Goal: Task Accomplishment & Management: Use online tool/utility

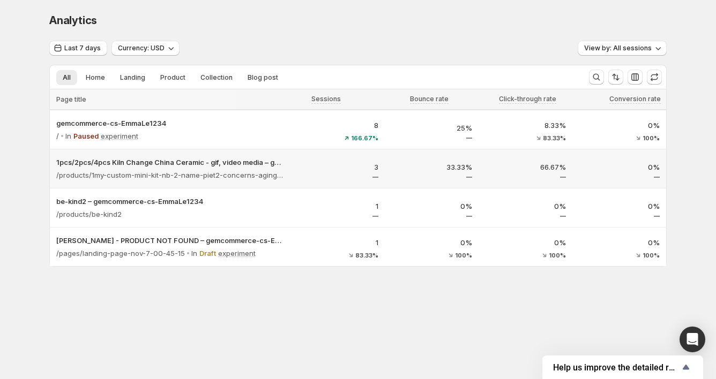
drag, startPoint x: 153, startPoint y: 123, endPoint x: 79, endPoint y: 167, distance: 85.7
click at [79, 167] on div "1pcs/2pcs/4pcs Kiln Change China Ceramic - gif, video media – gemcommerce-cs-Em…" at bounding box center [170, 170] width 228 height 26
click at [304, 172] on div "3" at bounding box center [337, 170] width 81 height 16
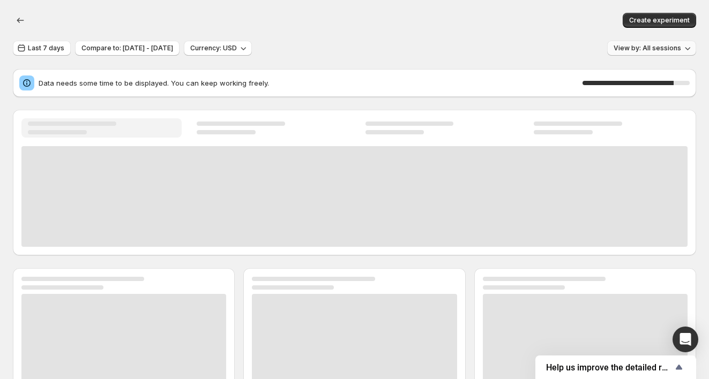
click at [681, 49] on span "View by: All sessions" at bounding box center [647, 48] width 68 height 9
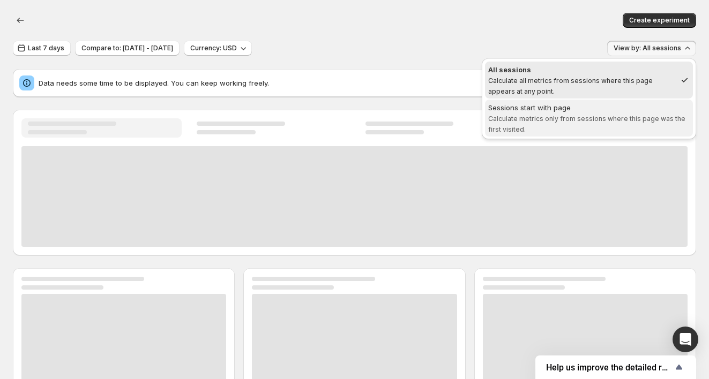
click at [542, 125] on span "Sessions start with page Calculate metrics only from sessions where this page w…" at bounding box center [588, 118] width 201 height 32
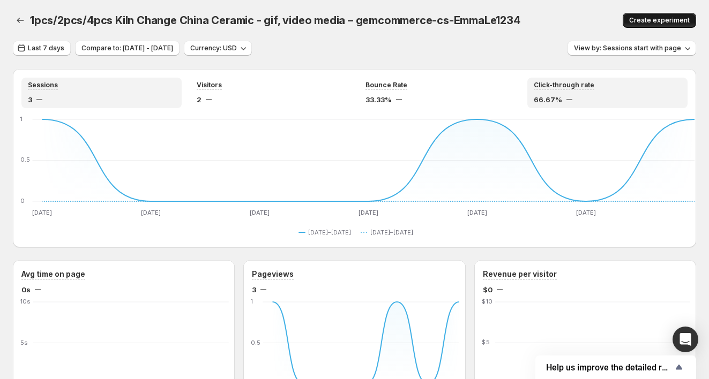
click at [669, 15] on button "Create experiment" at bounding box center [659, 20] width 73 height 15
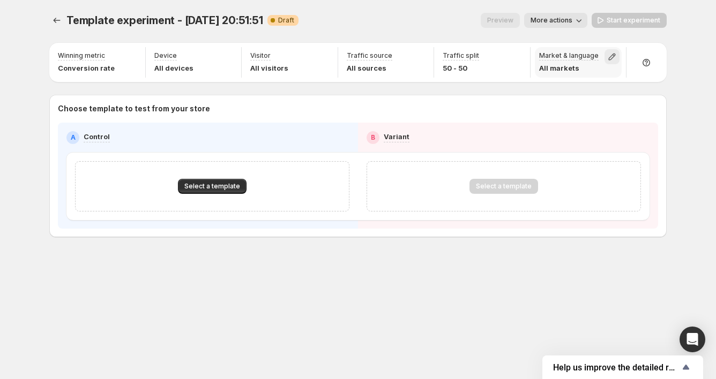
click at [612, 57] on icon "button" at bounding box center [611, 56] width 11 height 11
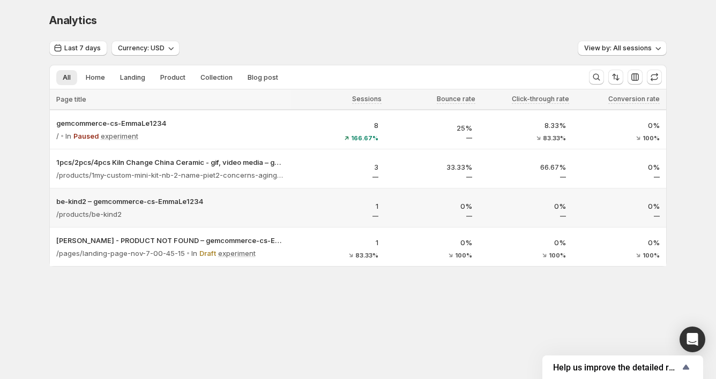
drag, startPoint x: 244, startPoint y: 204, endPoint x: 212, endPoint y: 215, distance: 33.9
click at [212, 215] on div "/products/be-kind2" at bounding box center [170, 214] width 228 height 15
